Goal: Task Accomplishment & Management: Manage account settings

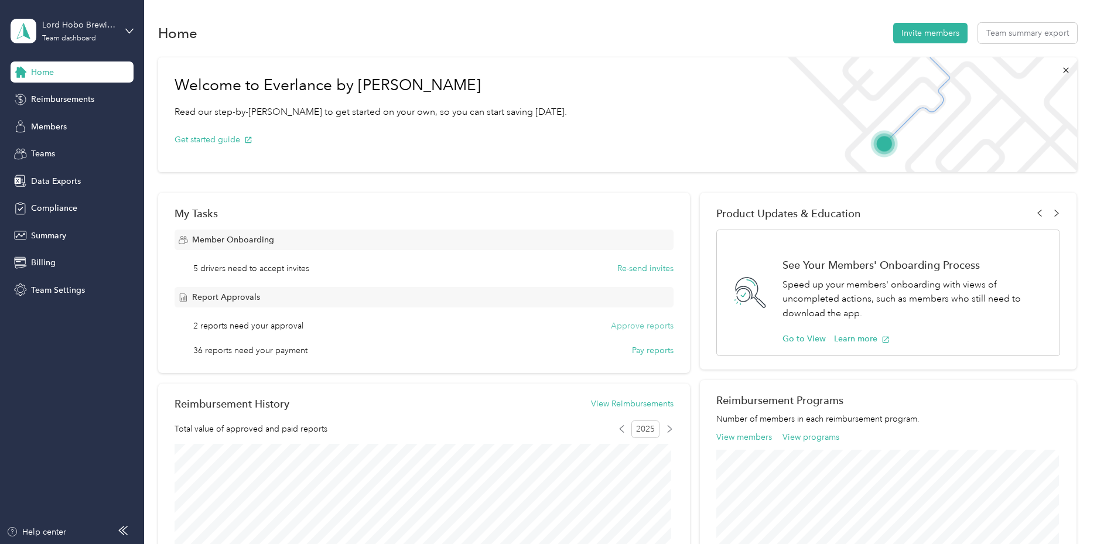
click at [615, 330] on button "Approve reports" at bounding box center [642, 326] width 63 height 12
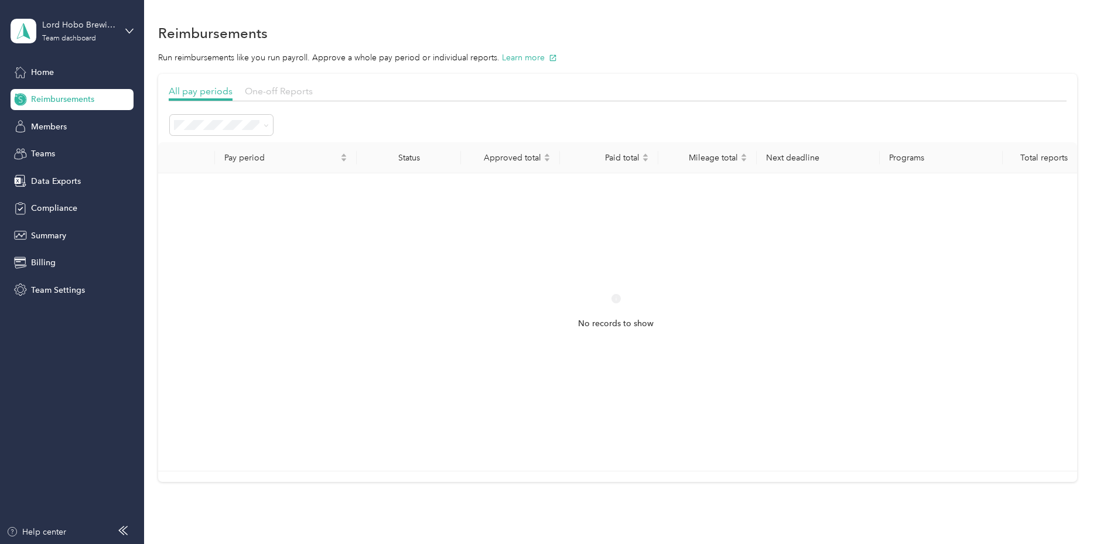
click at [279, 91] on span "One-off Reports" at bounding box center [279, 91] width 68 height 11
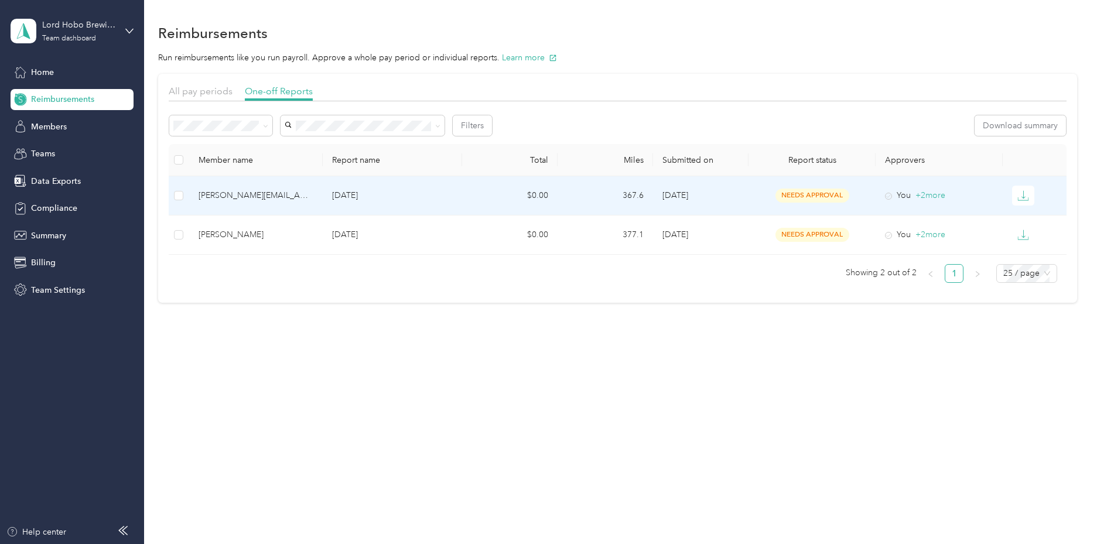
click at [183, 199] on td at bounding box center [179, 195] width 21 height 39
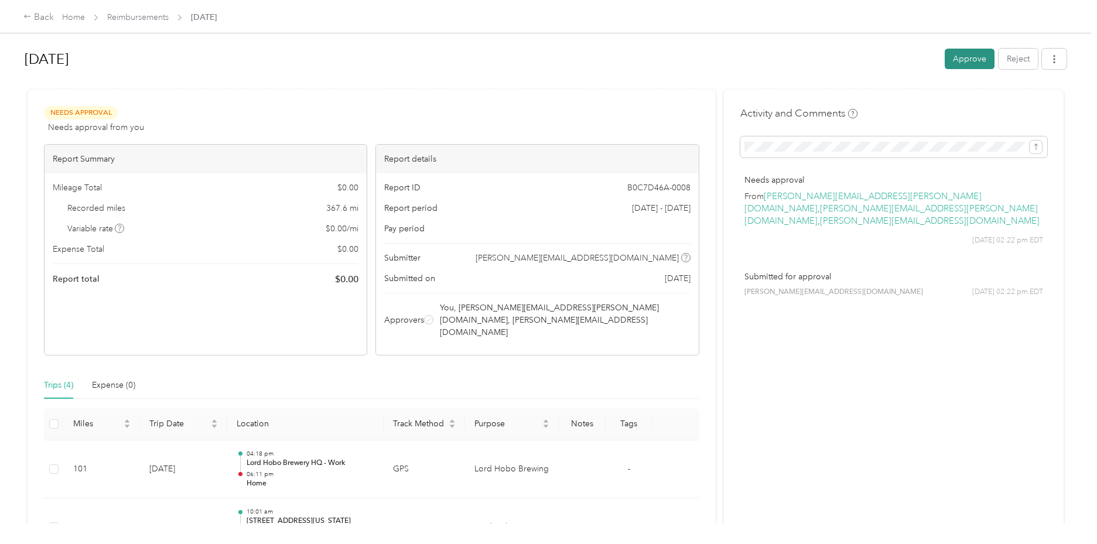
click at [956, 60] on button "Approve" at bounding box center [970, 59] width 50 height 21
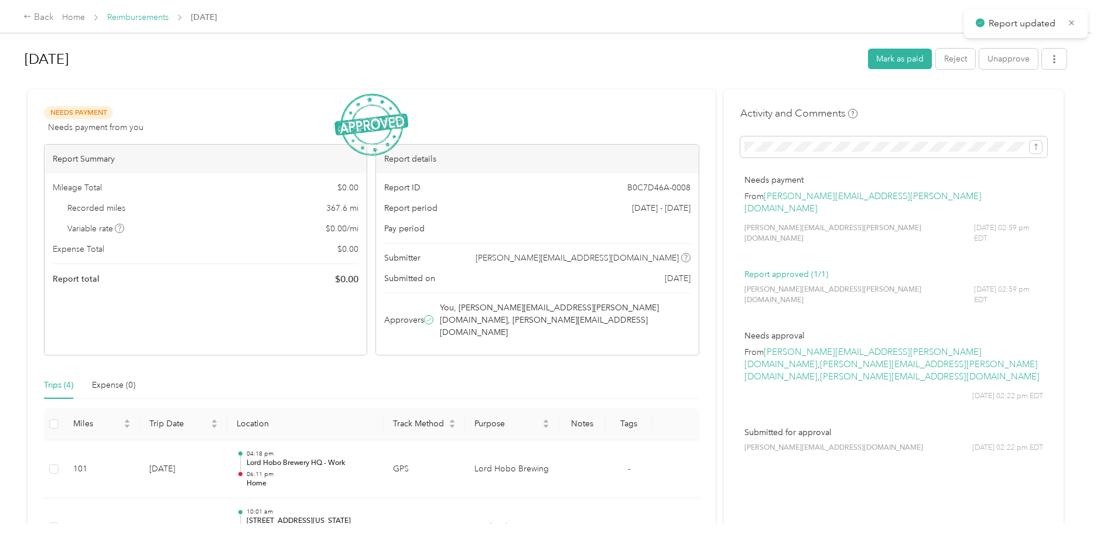
click at [149, 21] on link "Reimbursements" at bounding box center [138, 17] width 62 height 10
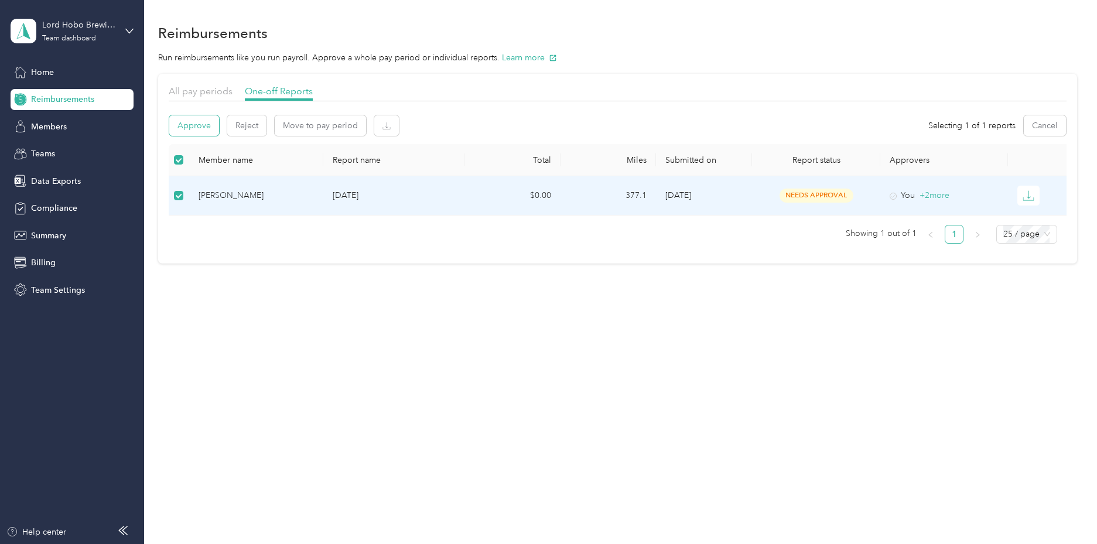
click at [198, 131] on button "Approve" at bounding box center [194, 125] width 50 height 21
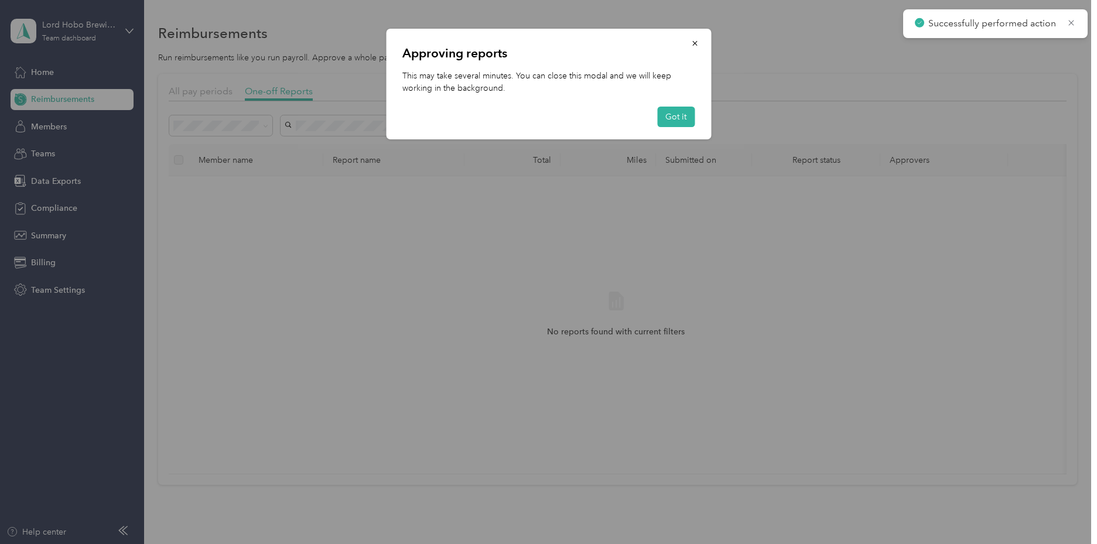
drag, startPoint x: 678, startPoint y: 121, endPoint x: 627, endPoint y: 82, distance: 64.4
click at [678, 121] on button "Got it" at bounding box center [675, 117] width 37 height 21
